Goal: Task Accomplishment & Management: Complete application form

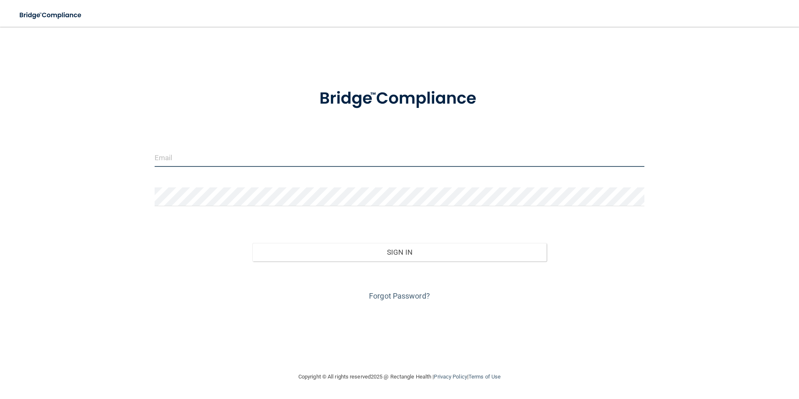
click at [295, 156] on input "email" at bounding box center [400, 157] width 490 height 19
type input "[EMAIL_ADDRESS][DOMAIN_NAME]"
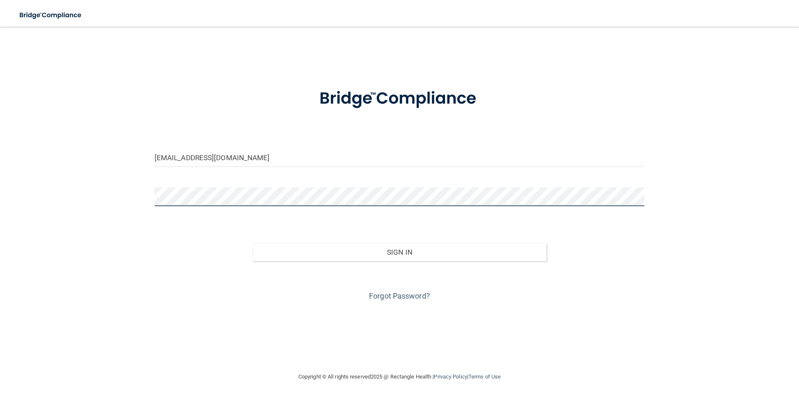
click at [252, 243] on button "Sign In" at bounding box center [399, 252] width 294 height 18
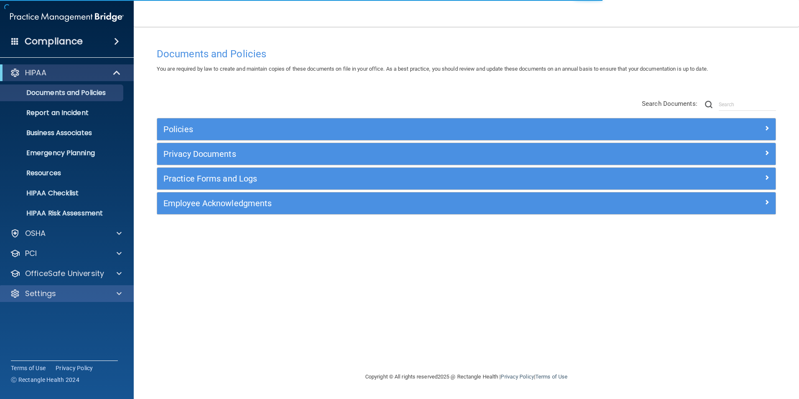
click at [60, 299] on div "Settings" at bounding box center [67, 293] width 134 height 17
click at [77, 297] on div "Settings" at bounding box center [56, 293] width 104 height 10
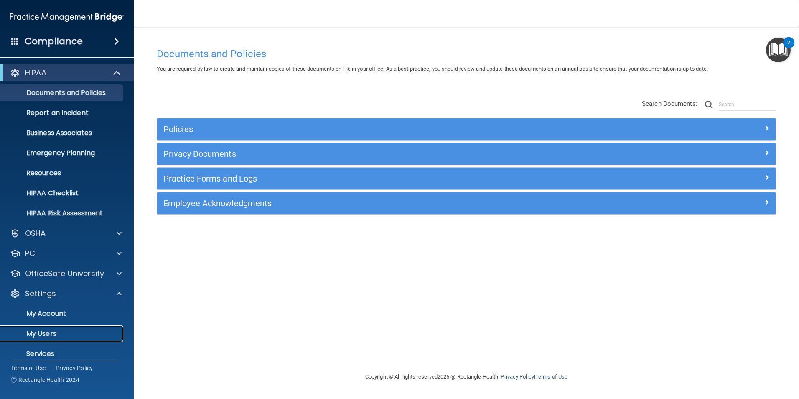
click at [34, 327] on link "My Users" at bounding box center [58, 333] width 132 height 17
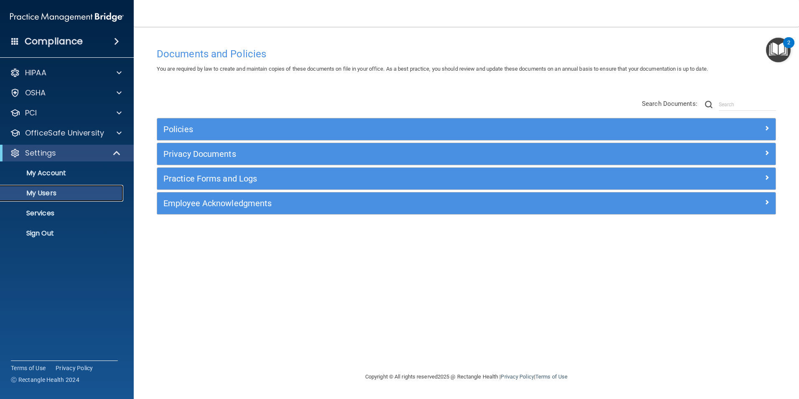
select select "20"
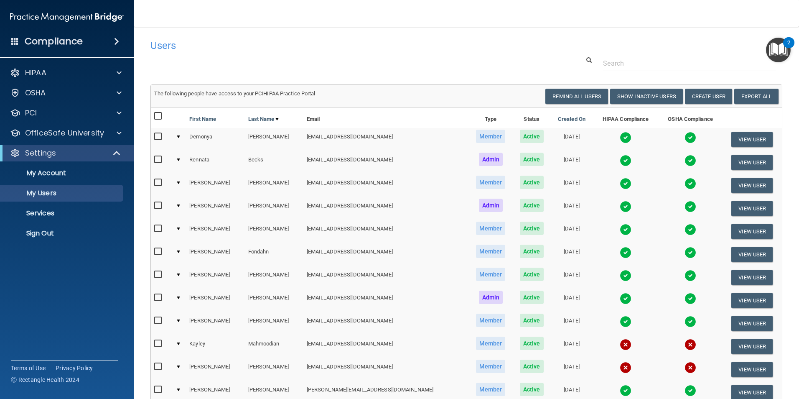
click at [620, 369] on img at bounding box center [626, 367] width 12 height 12
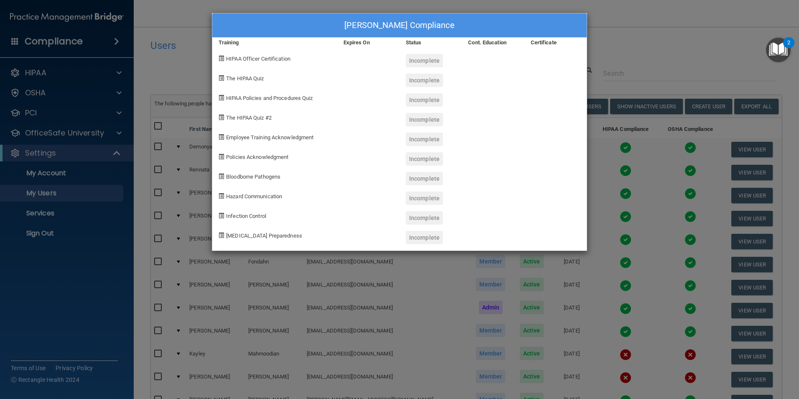
click at [626, 239] on div "[PERSON_NAME] Compliance Training Expires On Status Cont. Education Certificate…" at bounding box center [399, 199] width 799 height 399
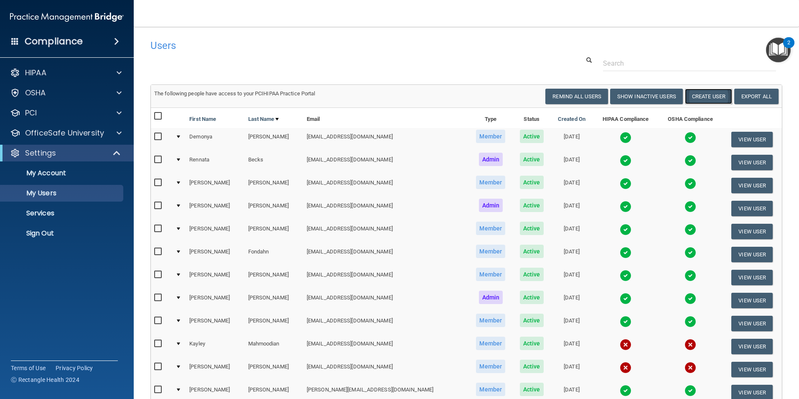
click at [702, 96] on button "Create User" at bounding box center [708, 96] width 47 height 15
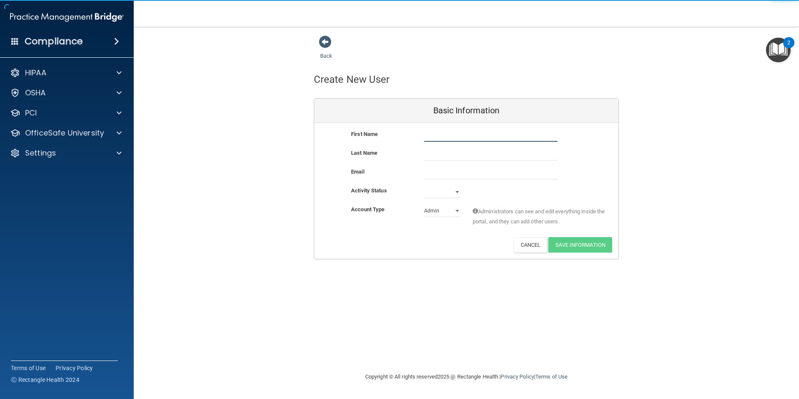
click at [461, 137] on input "text" at bounding box center [490, 135] width 133 height 13
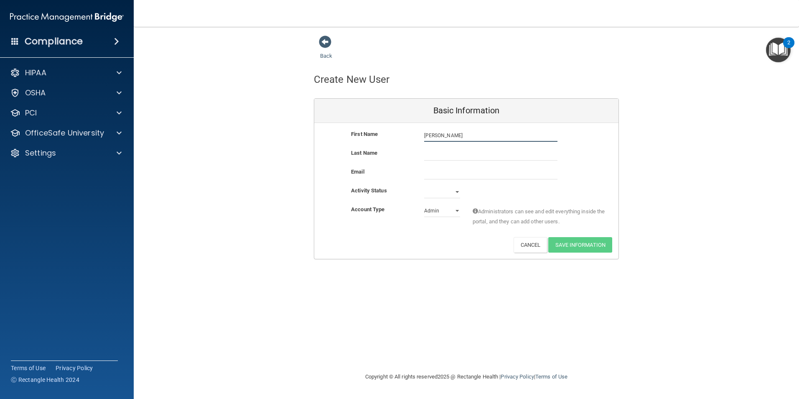
type input "[PERSON_NAME]"
type input "[EMAIL_ADDRESS][DOMAIN_NAME]"
click at [441, 188] on select "Active Inactive" at bounding box center [442, 192] width 36 height 13
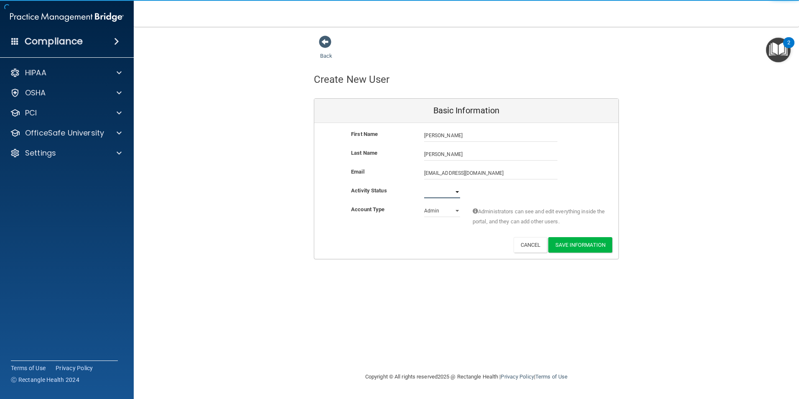
select select "active"
click at [424, 186] on select "Active Inactive" at bounding box center [442, 192] width 36 height 13
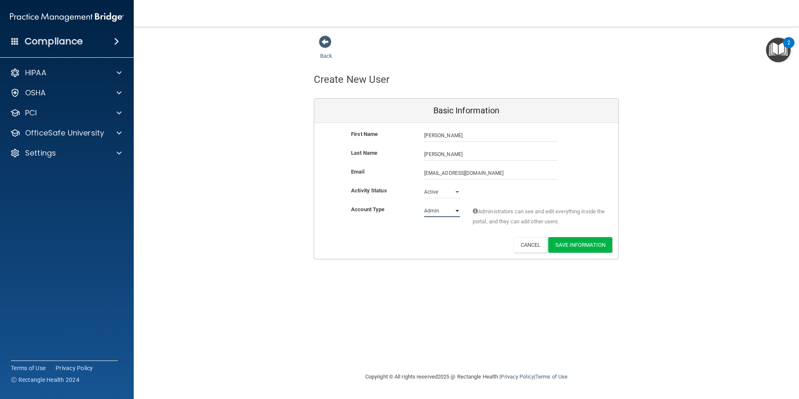
click at [445, 214] on select "Admin Member" at bounding box center [442, 210] width 36 height 13
select select "practice_member"
click at [424, 204] on select "Admin Member" at bounding box center [442, 210] width 36 height 13
click at [589, 245] on button "Save Information" at bounding box center [580, 244] width 64 height 15
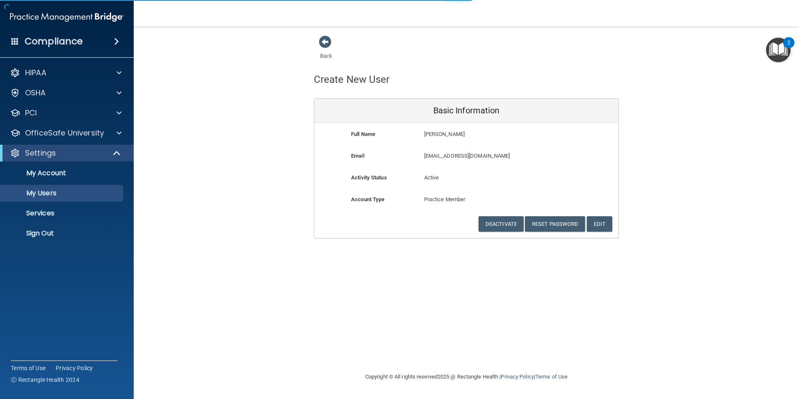
select select "20"
